Goal: Information Seeking & Learning: Learn about a topic

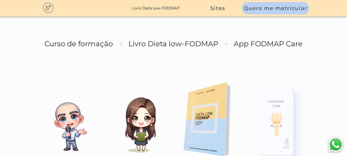
scroll to position [744, 0]
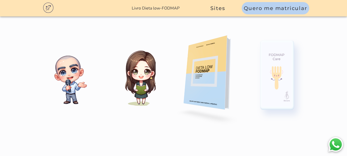
drag, startPoint x: 119, startPoint y: 80, endPoint x: 192, endPoint y: 93, distance: 74.5
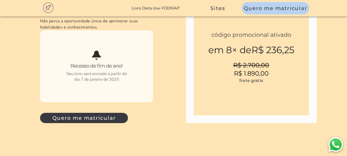
scroll to position [1745, 0]
